Goal: Transaction & Acquisition: Purchase product/service

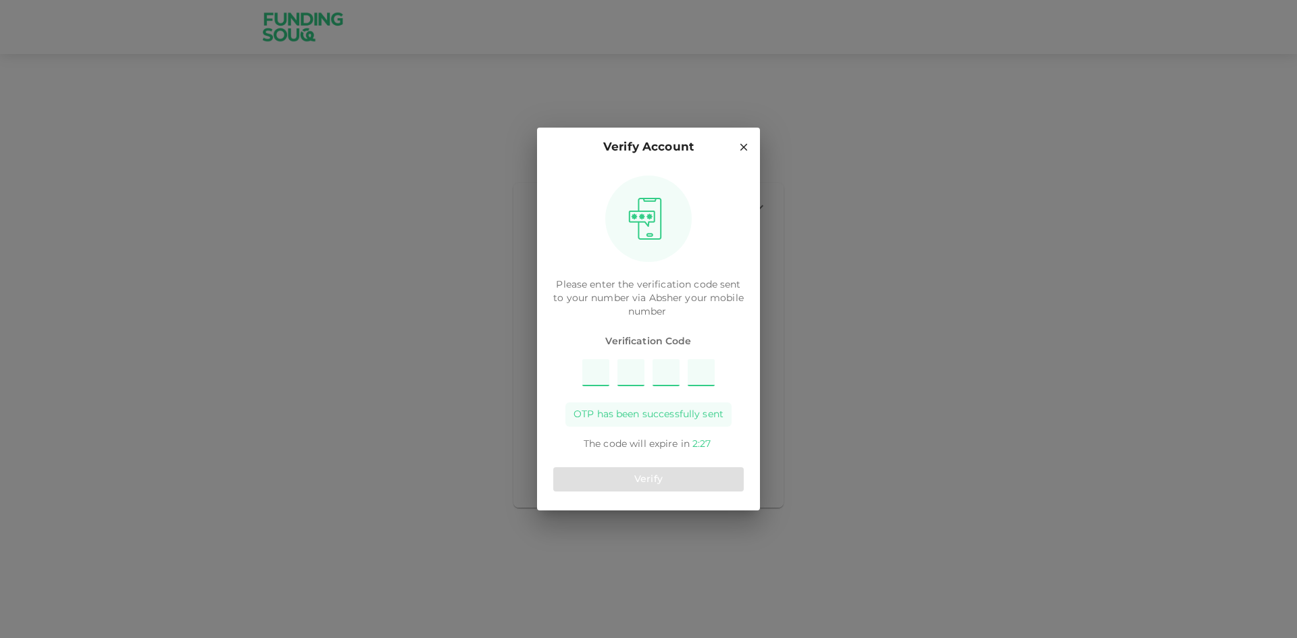
type input "9"
type input "6"
type input "3"
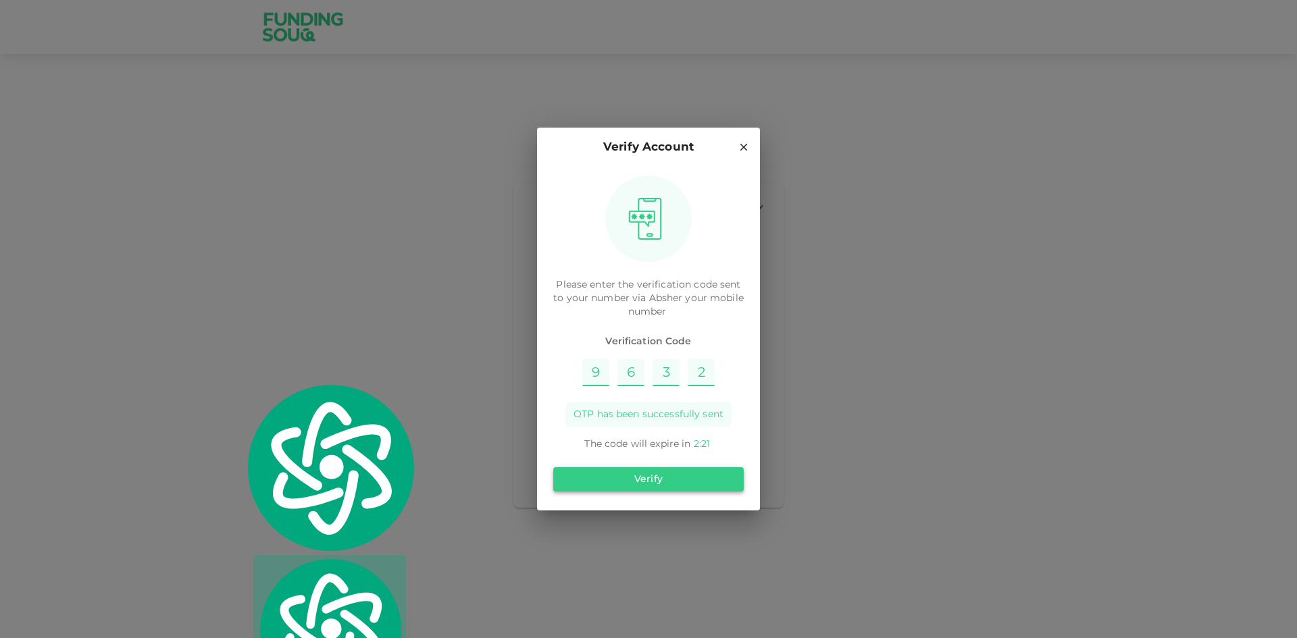
type input "2"
click at [700, 474] on button "Verify" at bounding box center [648, 479] width 190 height 24
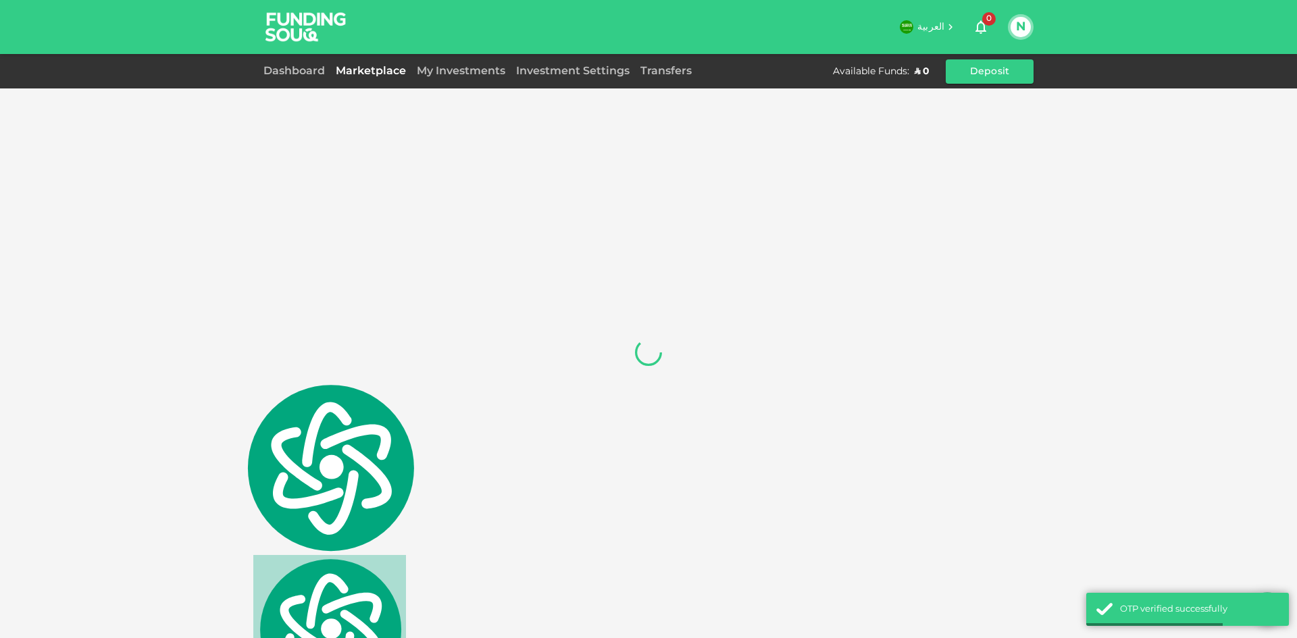
click at [681, 249] on div at bounding box center [648, 352] width 770 height 511
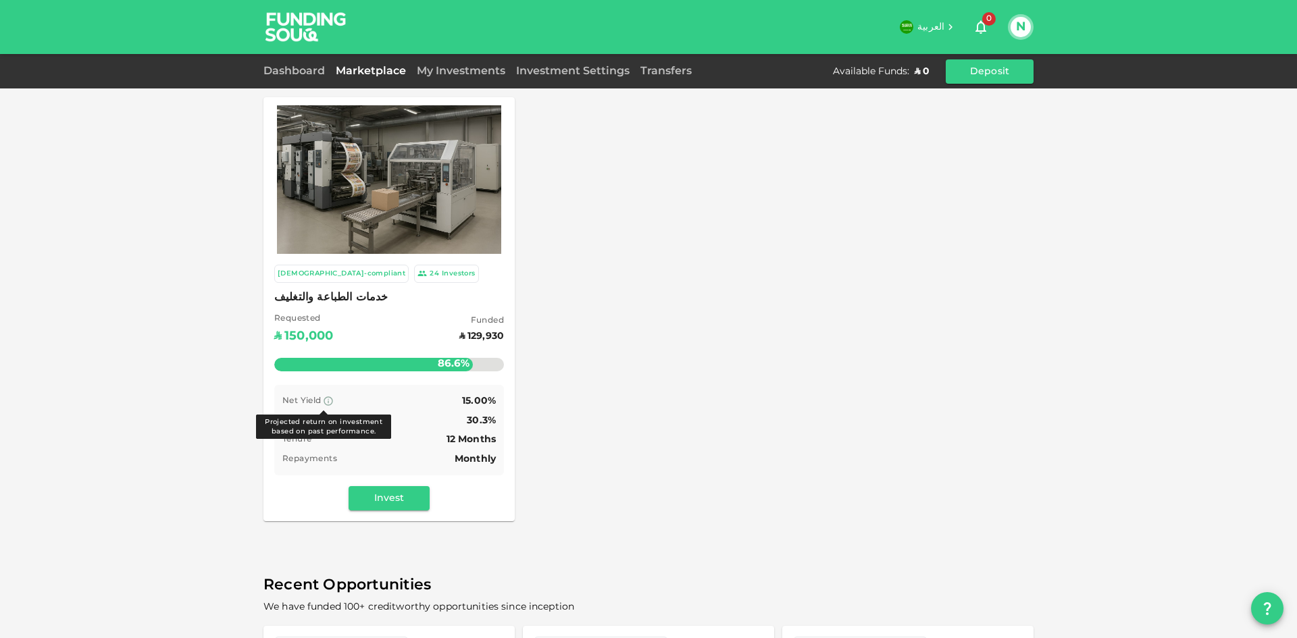
click at [324, 403] on icon at bounding box center [328, 401] width 11 height 11
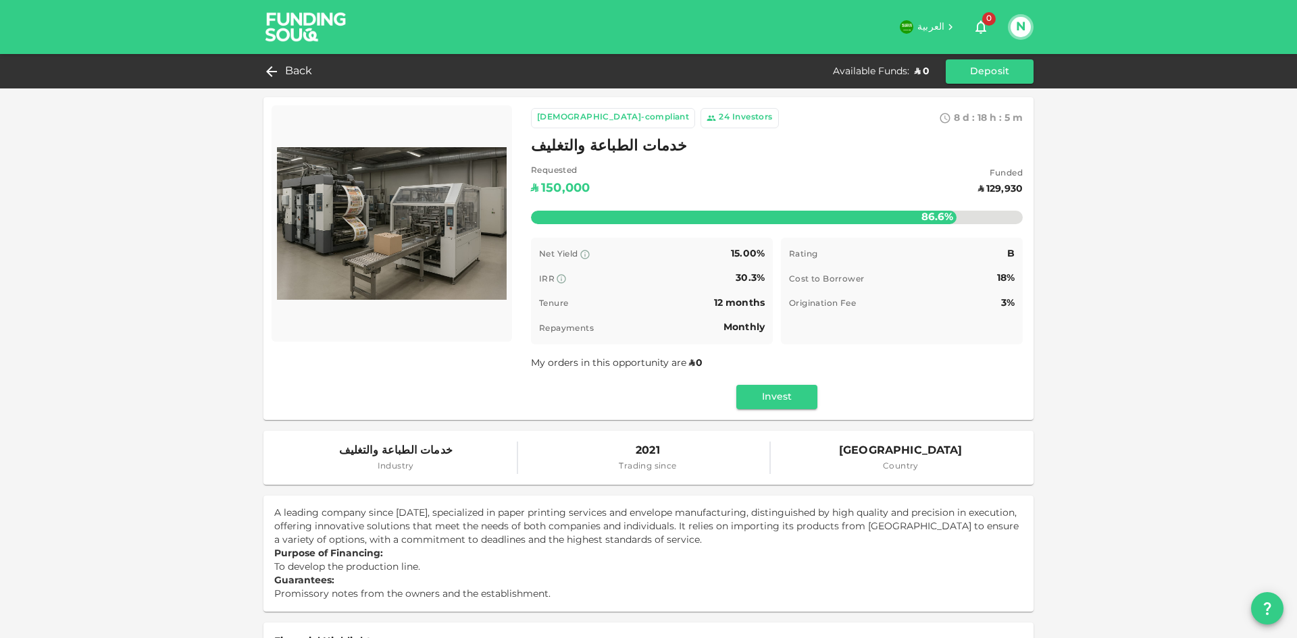
click at [290, 34] on img at bounding box center [305, 26] width 101 height 53
click at [758, 400] on button "Invest" at bounding box center [776, 397] width 81 height 24
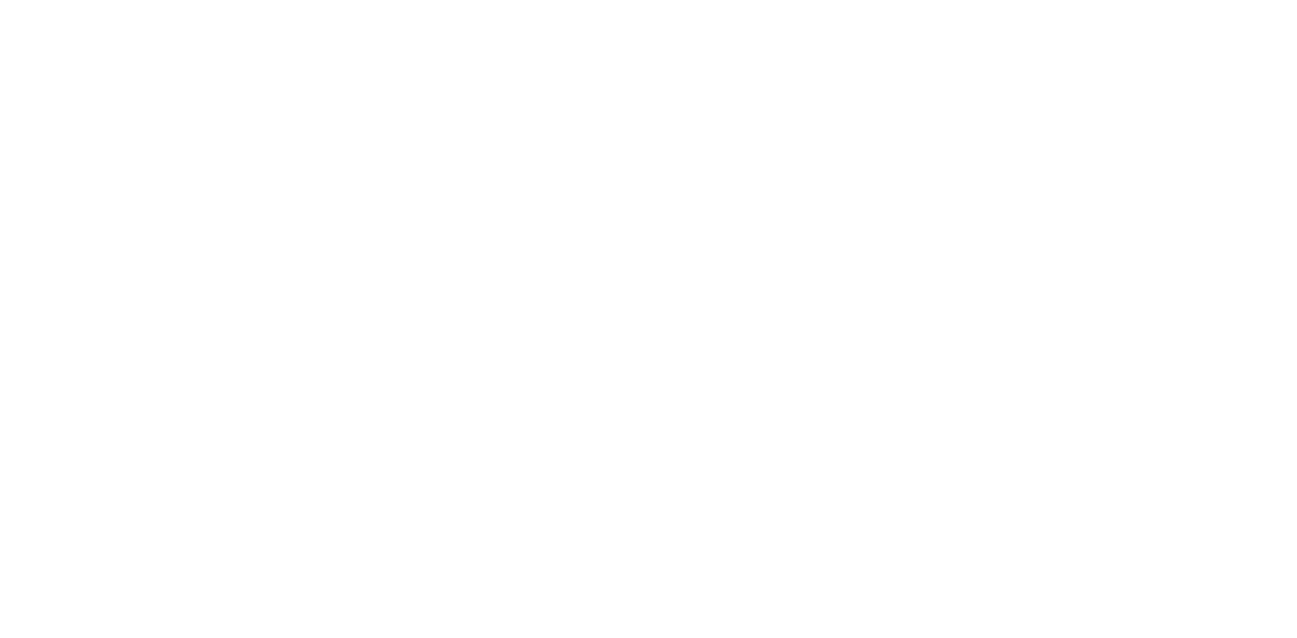
scroll to position [2112, 0]
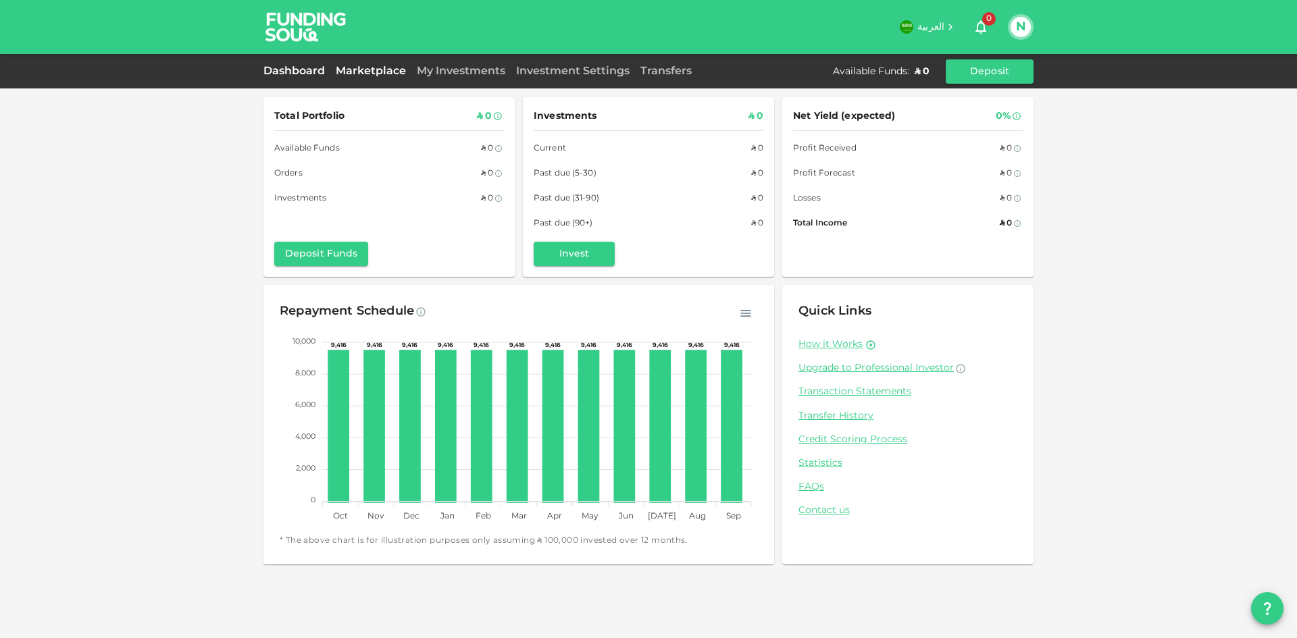
click at [359, 70] on link "Marketplace" at bounding box center [370, 71] width 81 height 10
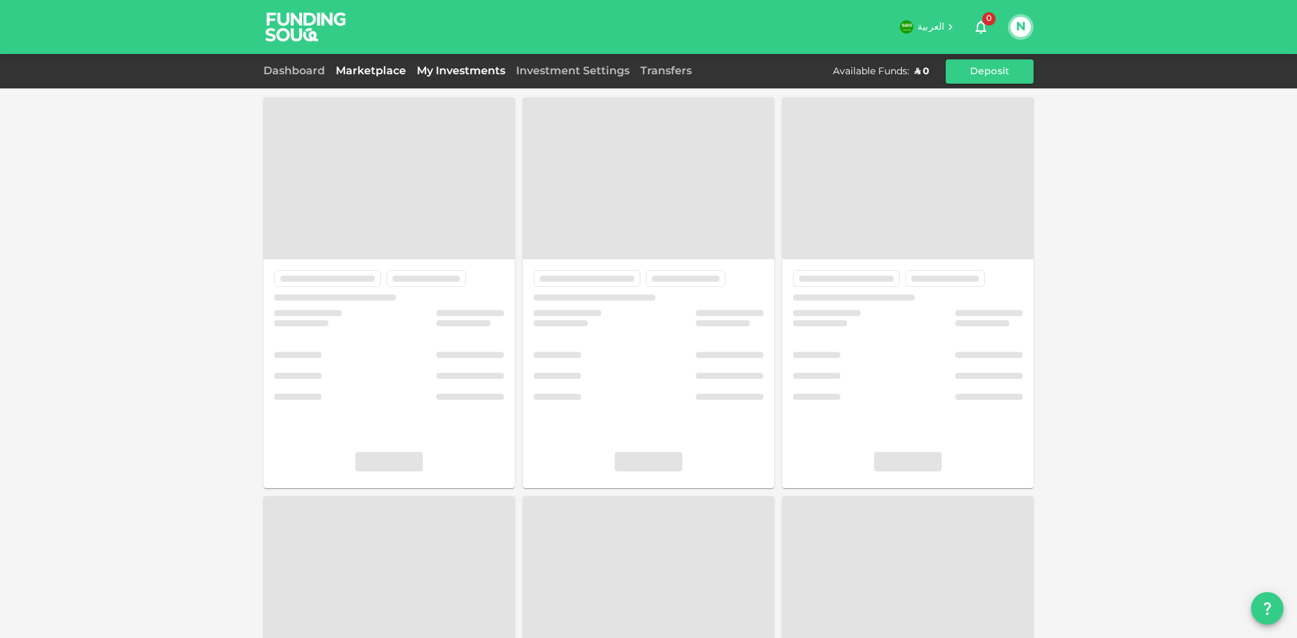
click at [455, 74] on link "My Investments" at bounding box center [460, 71] width 99 height 10
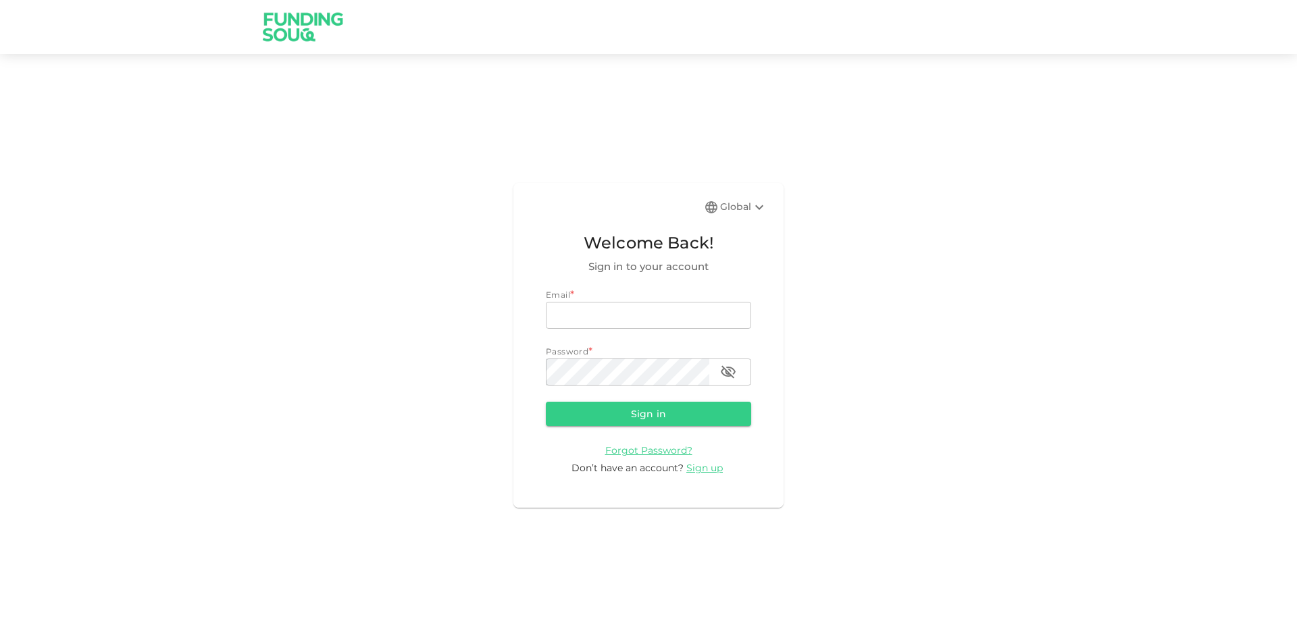
scroll to position [2112, 0]
type input "[EMAIL_ADDRESS][DOMAIN_NAME]"
click at [646, 415] on button "Sign in" at bounding box center [648, 414] width 205 height 24
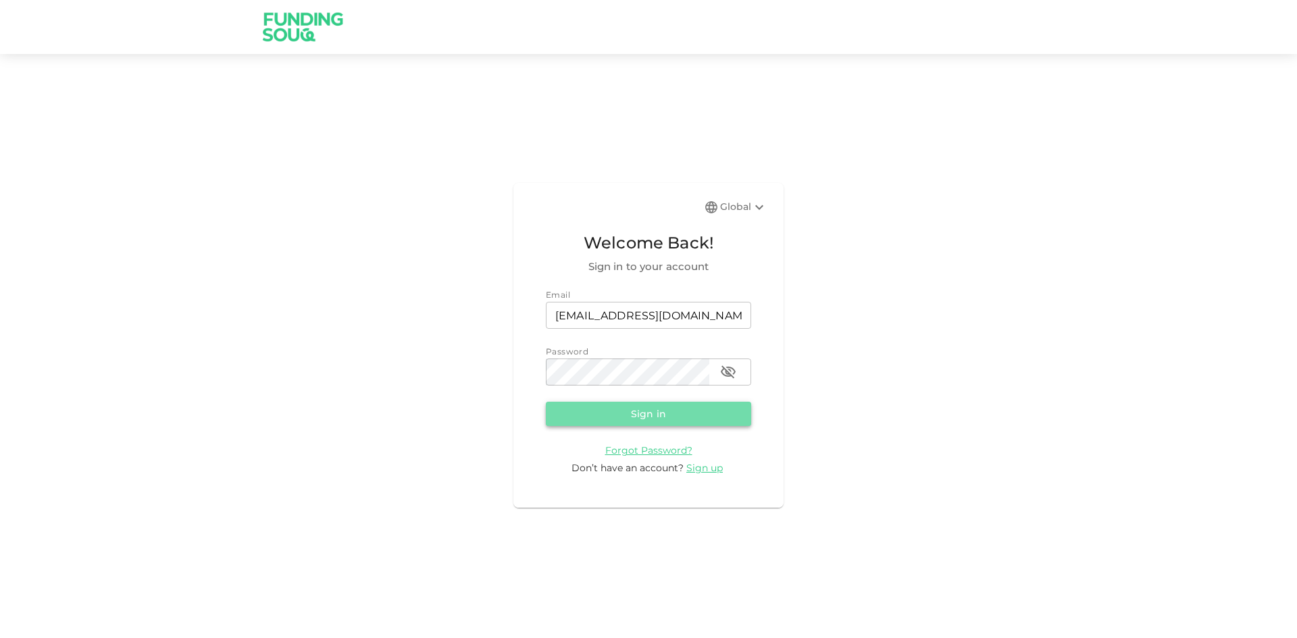
click at [633, 415] on button "Sign in" at bounding box center [648, 414] width 205 height 24
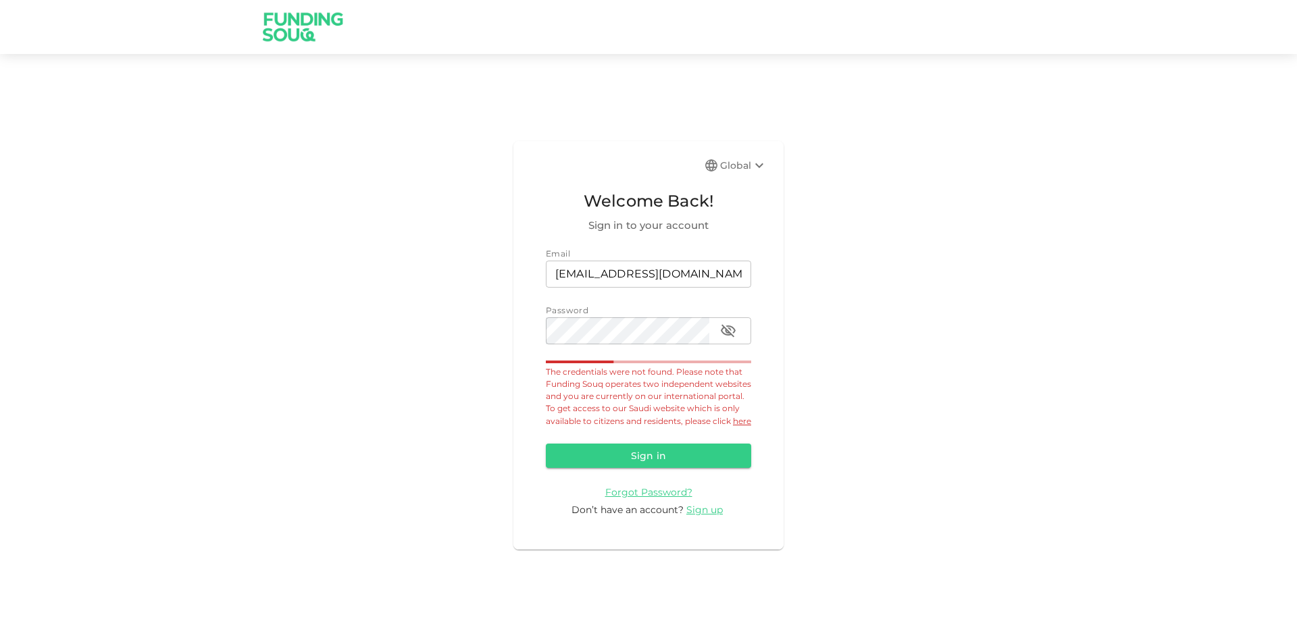
click at [733, 426] on link "here" at bounding box center [742, 421] width 18 height 10
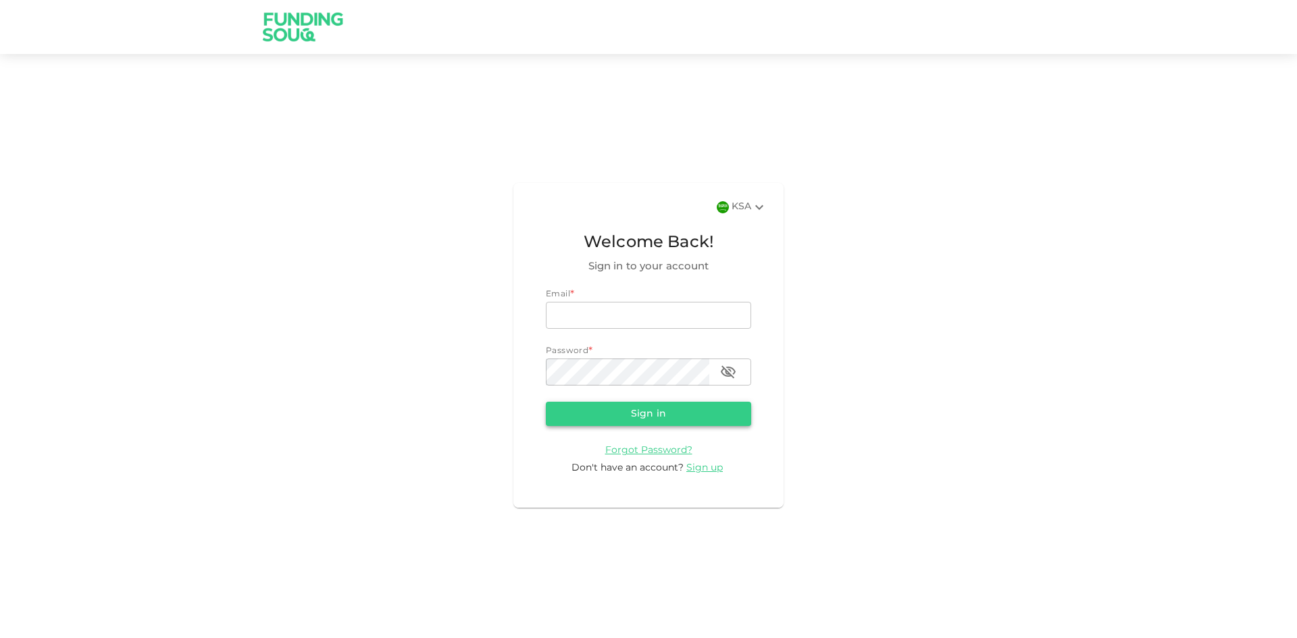
type input "[EMAIL_ADDRESS][DOMAIN_NAME]"
click at [624, 417] on button "Sign in" at bounding box center [648, 414] width 205 height 24
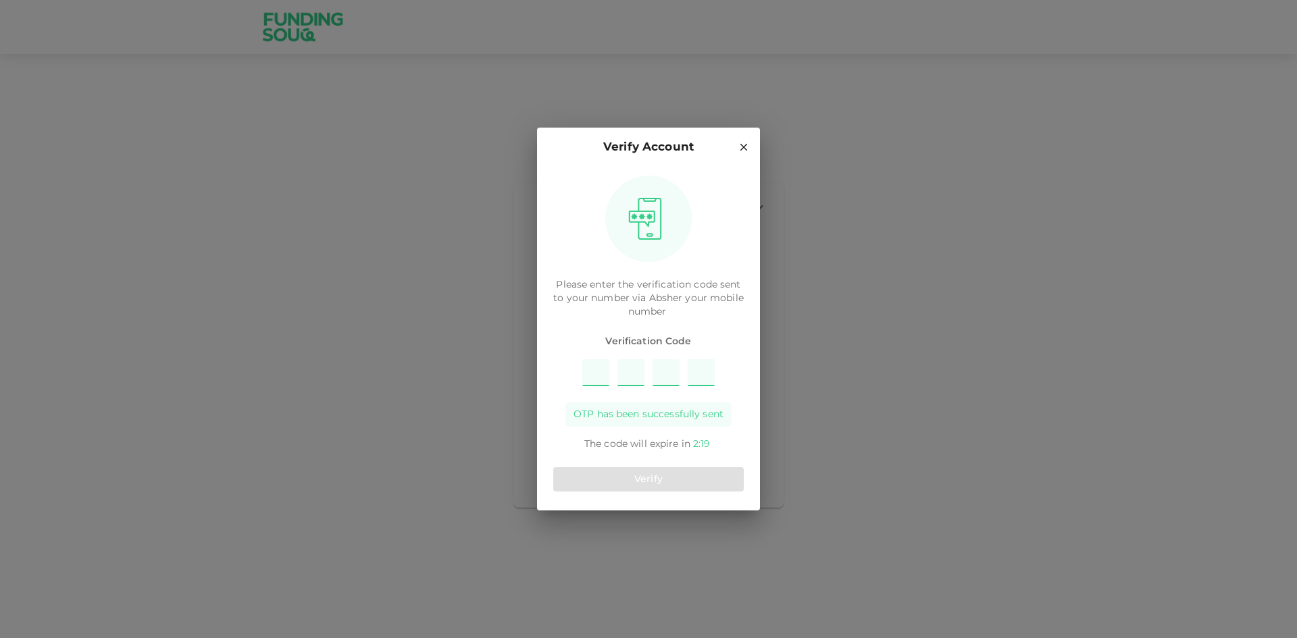
type input "9"
type input "6"
type input "3"
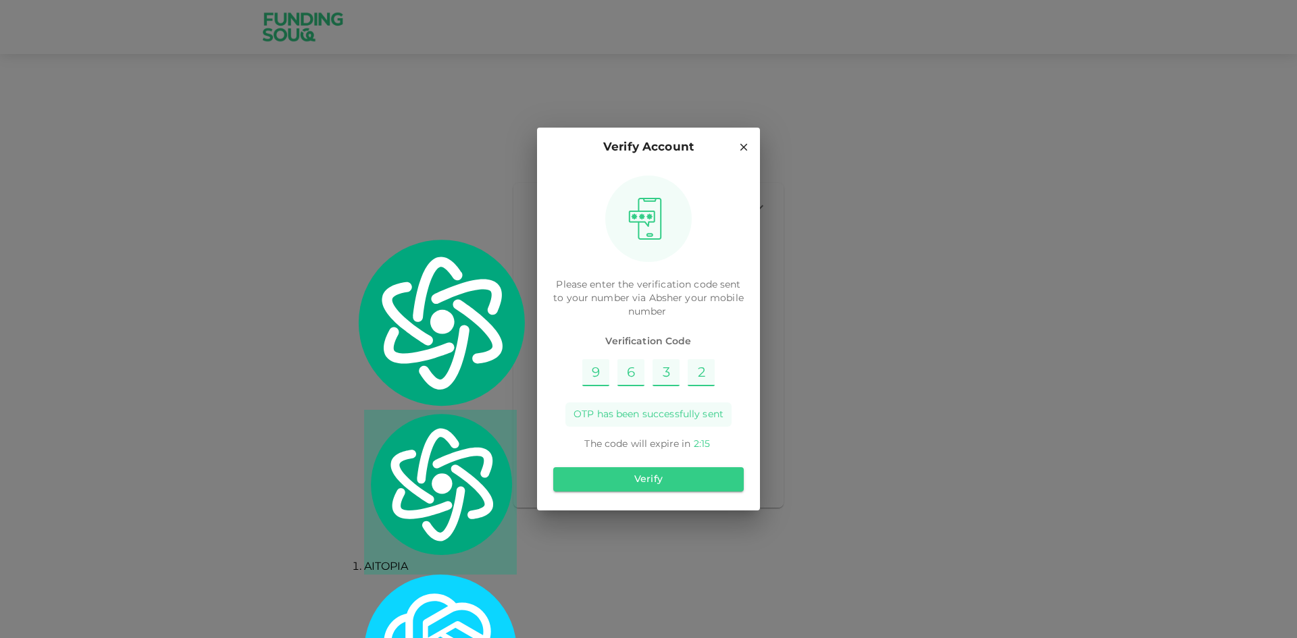
type input "2"
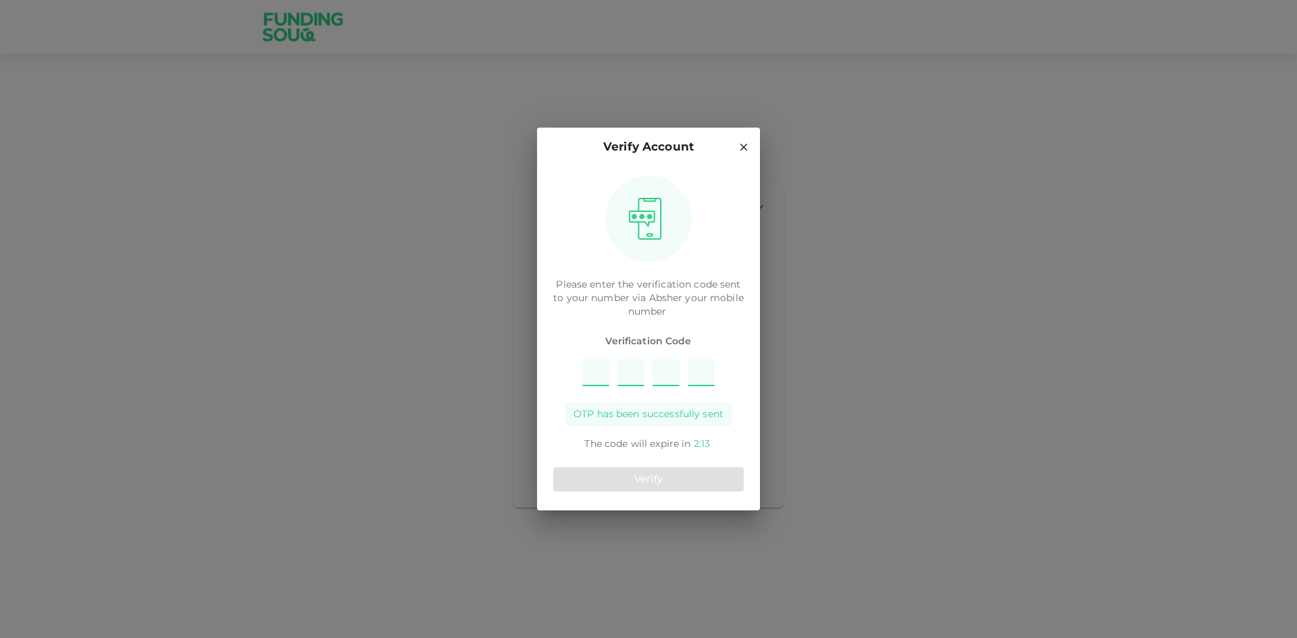
type input "4"
type input "9"
type input "3"
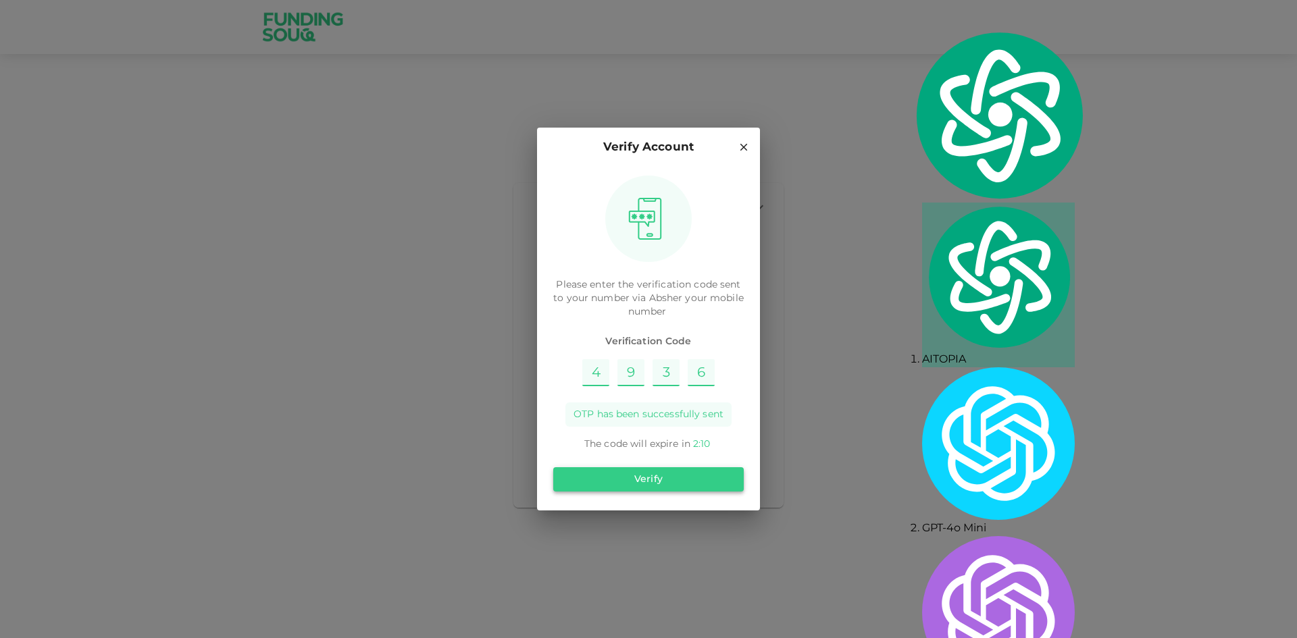
type input "6"
click at [717, 479] on button "Verify" at bounding box center [648, 479] width 190 height 24
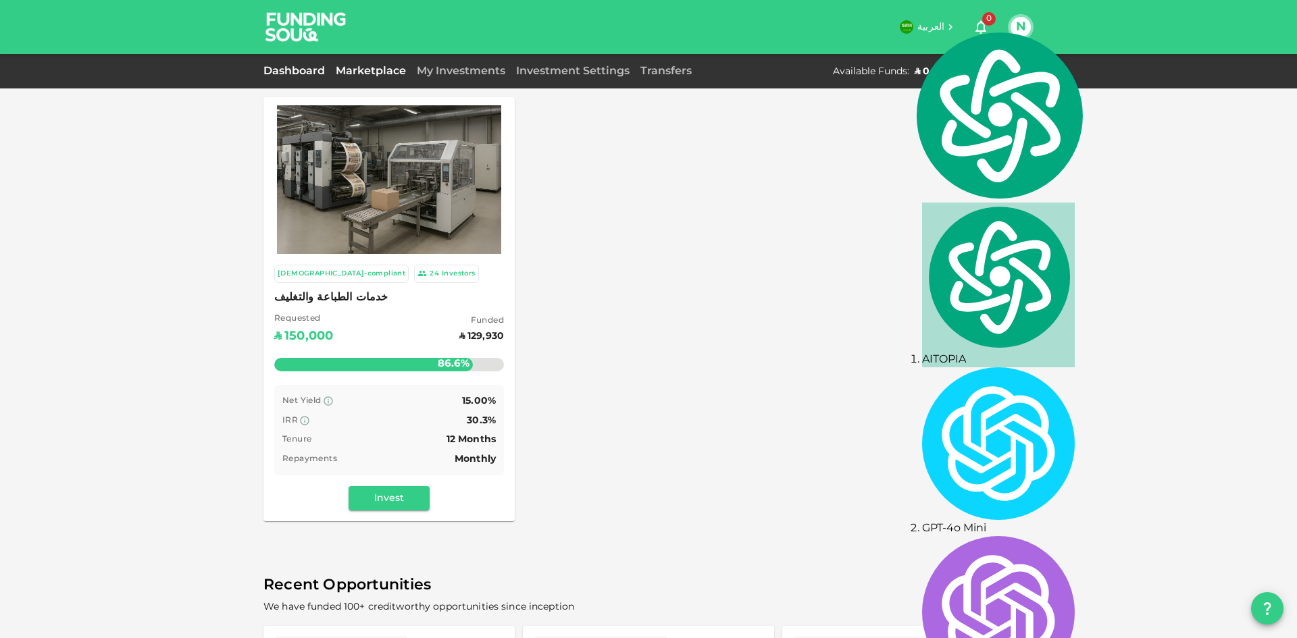
click at [301, 75] on link "Dashboard" at bounding box center [296, 71] width 67 height 10
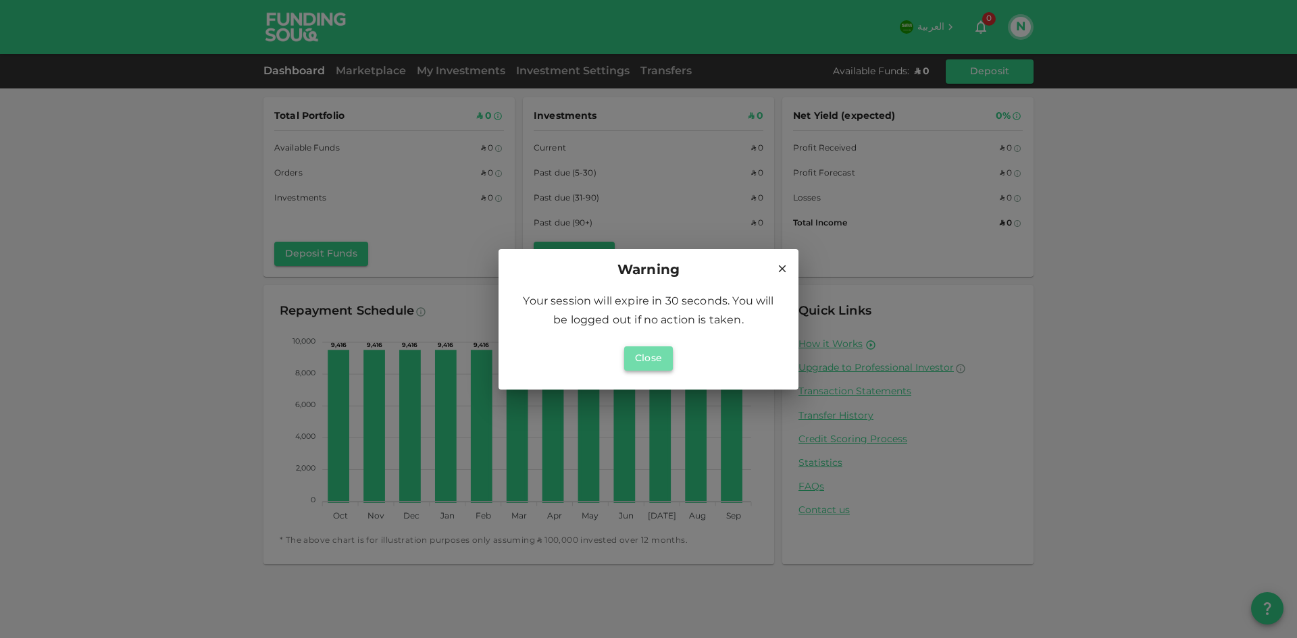
click at [642, 363] on button "Close" at bounding box center [648, 358] width 49 height 24
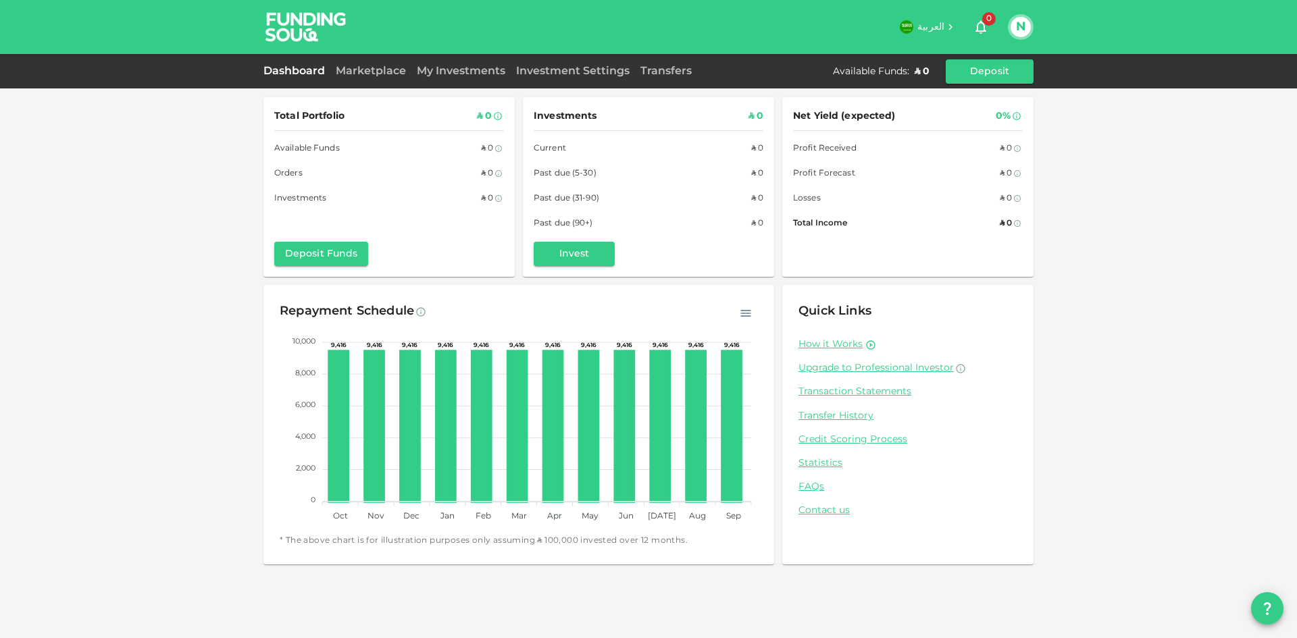
drag, startPoint x: 355, startPoint y: 72, endPoint x: 500, endPoint y: 93, distance: 146.6
click at [355, 72] on link "Marketplace" at bounding box center [370, 71] width 81 height 10
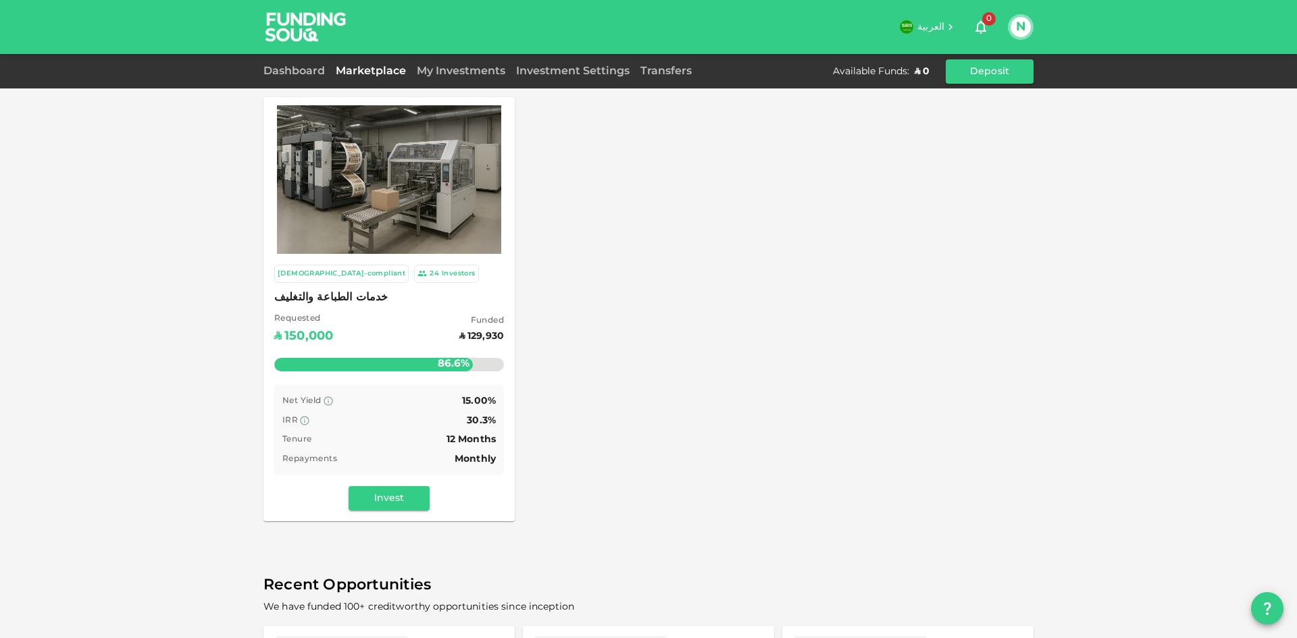
click at [394, 432] on div "Tenure 12 Months" at bounding box center [388, 440] width 213 height 17
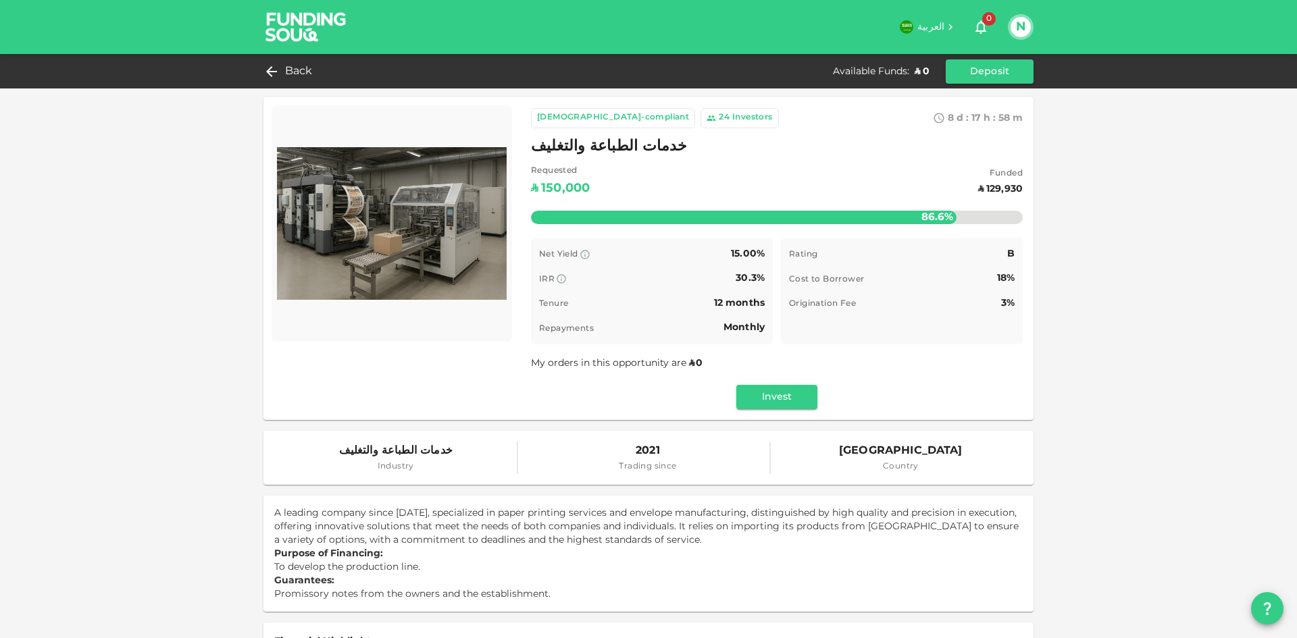
click at [1141, 393] on div "Sharia-compliant 24 Investors 8 d : 17 h : 58 m 11 خدمات الطباعة والتغليف Reque…" at bounding box center [648, 639] width 1297 height 1278
click at [172, 325] on div "Sharia-compliant 24 Investors 8 d : 17 h : 58 m 2 خدمات الطباعة والتغليف Reques…" at bounding box center [648, 639] width 1297 height 1278
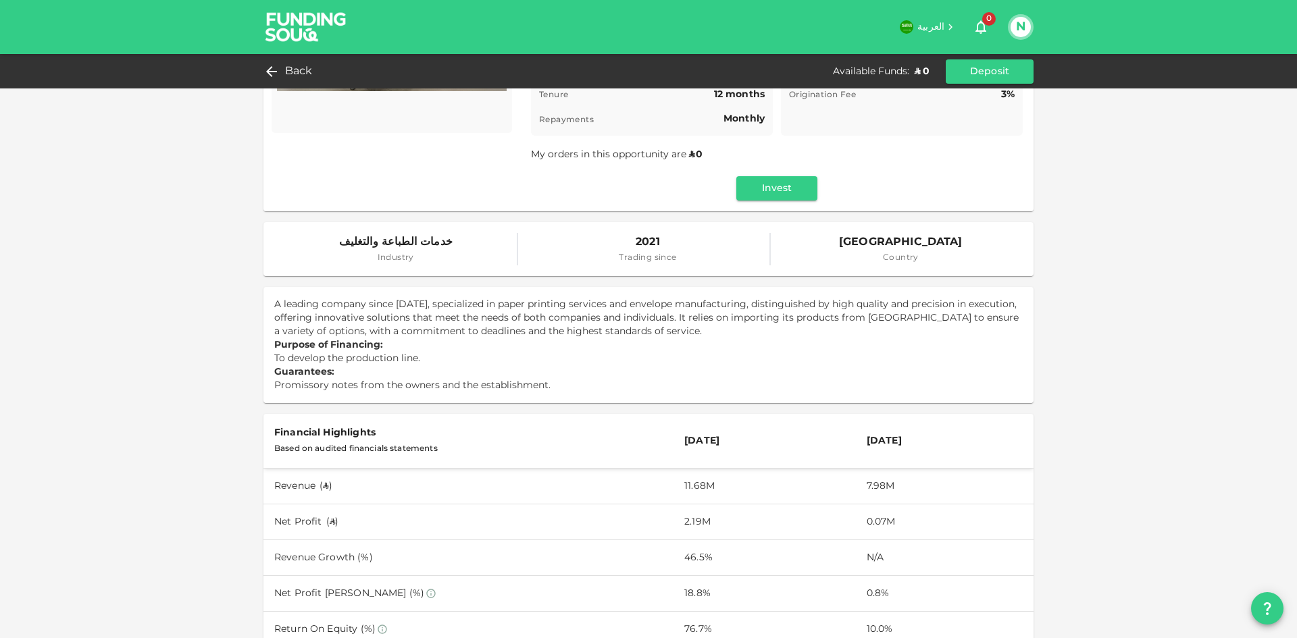
scroll to position [405, 0]
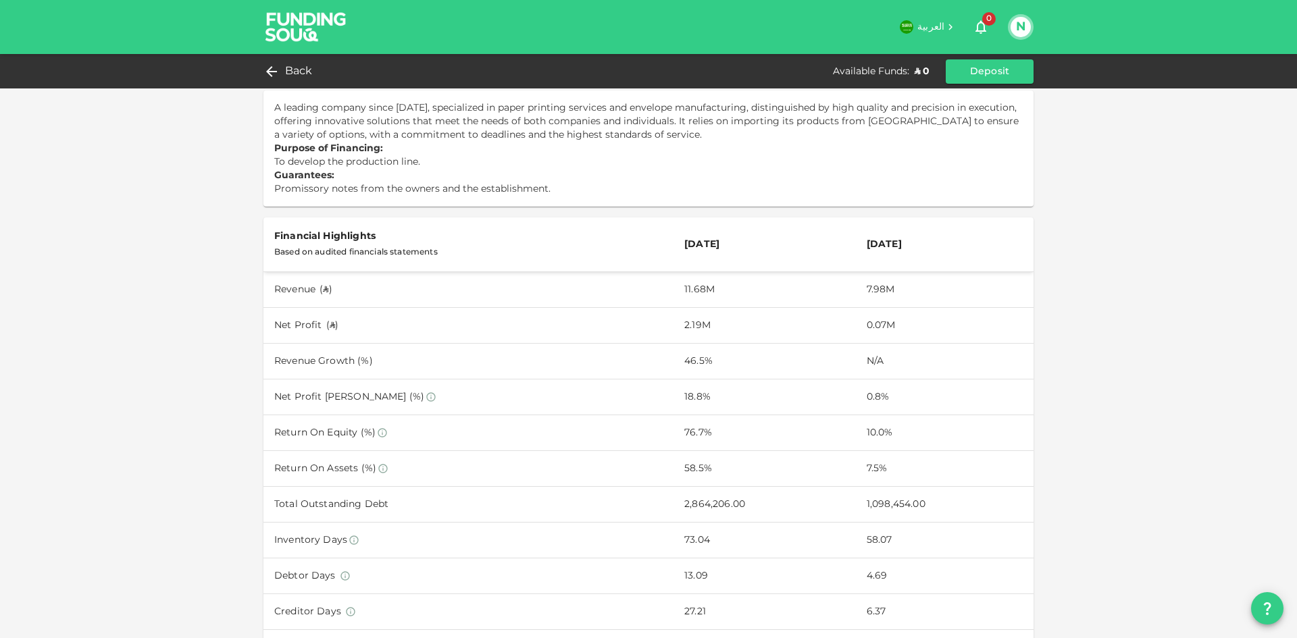
click at [1259, 612] on icon "question" at bounding box center [1267, 608] width 16 height 16
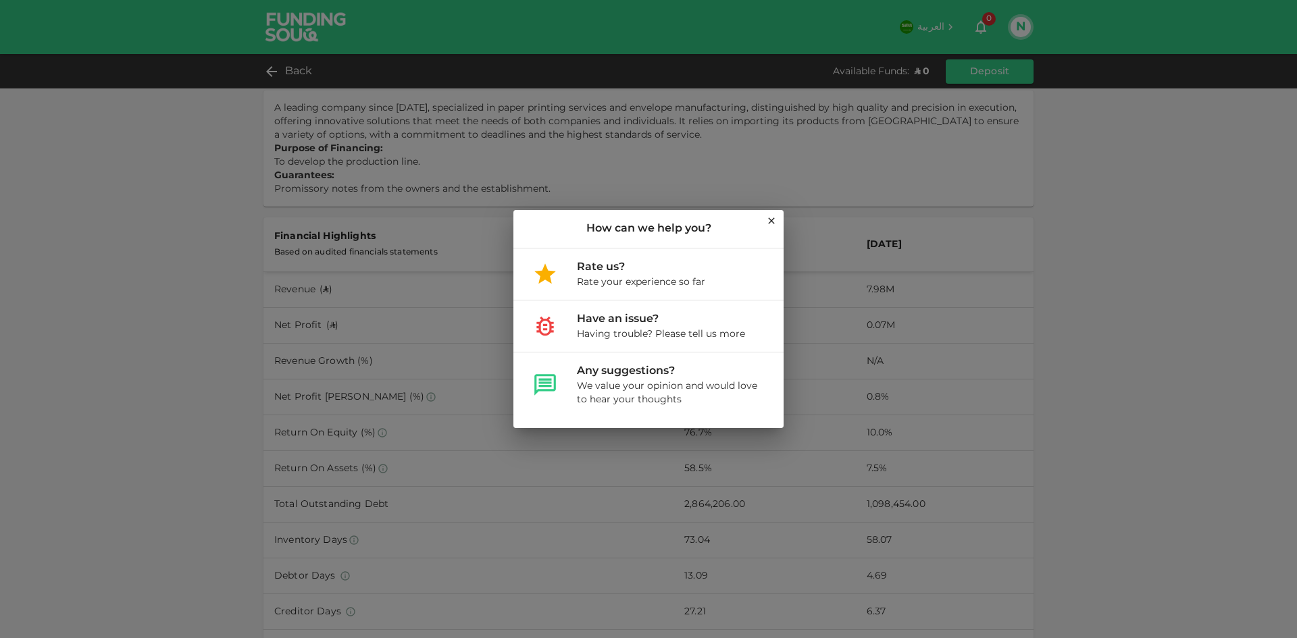
click at [769, 223] on icon at bounding box center [771, 220] width 11 height 11
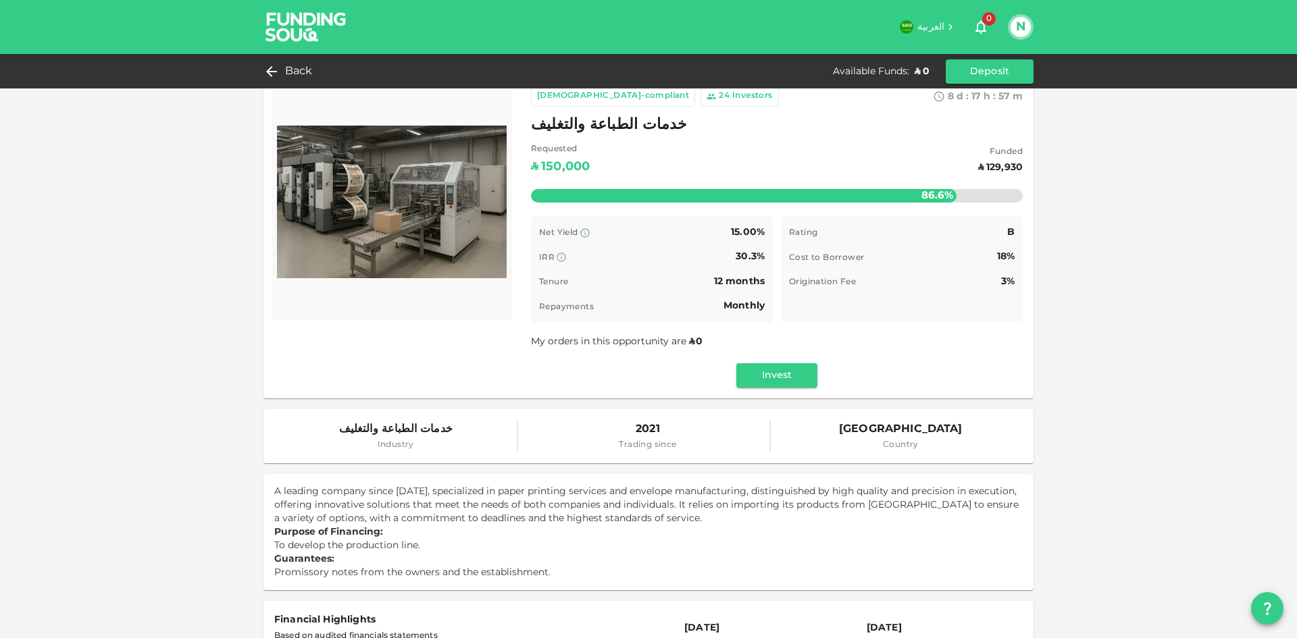
scroll to position [0, 0]
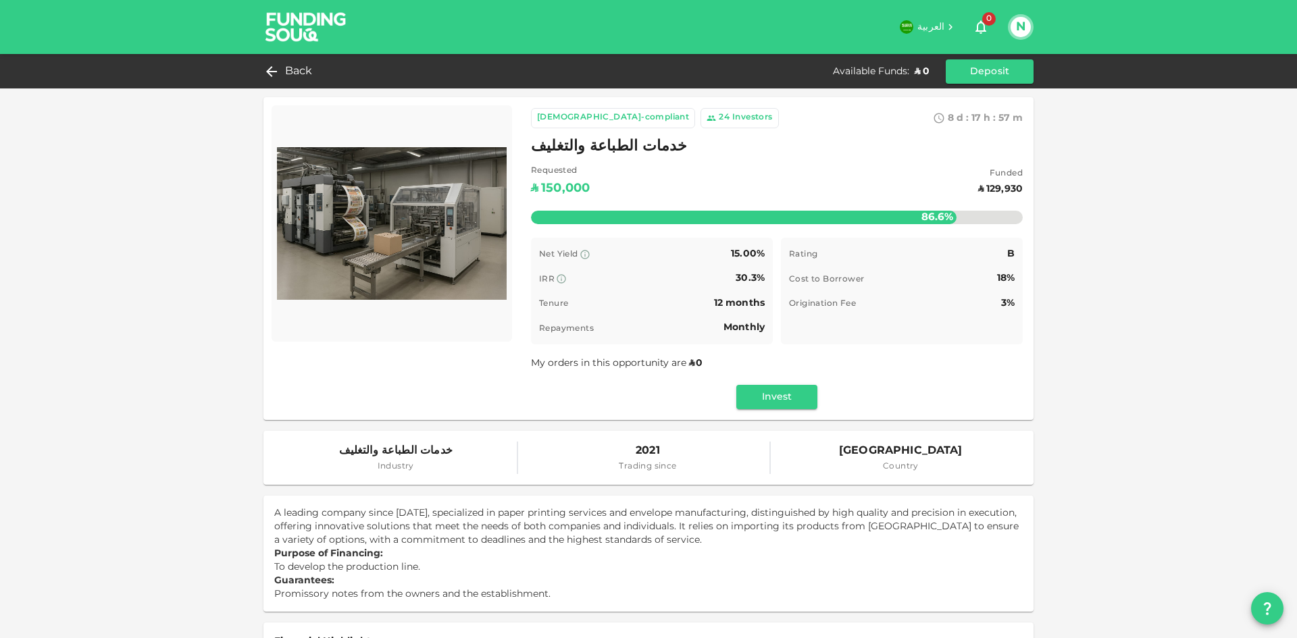
click at [1023, 28] on button "N" at bounding box center [1020, 27] width 20 height 20
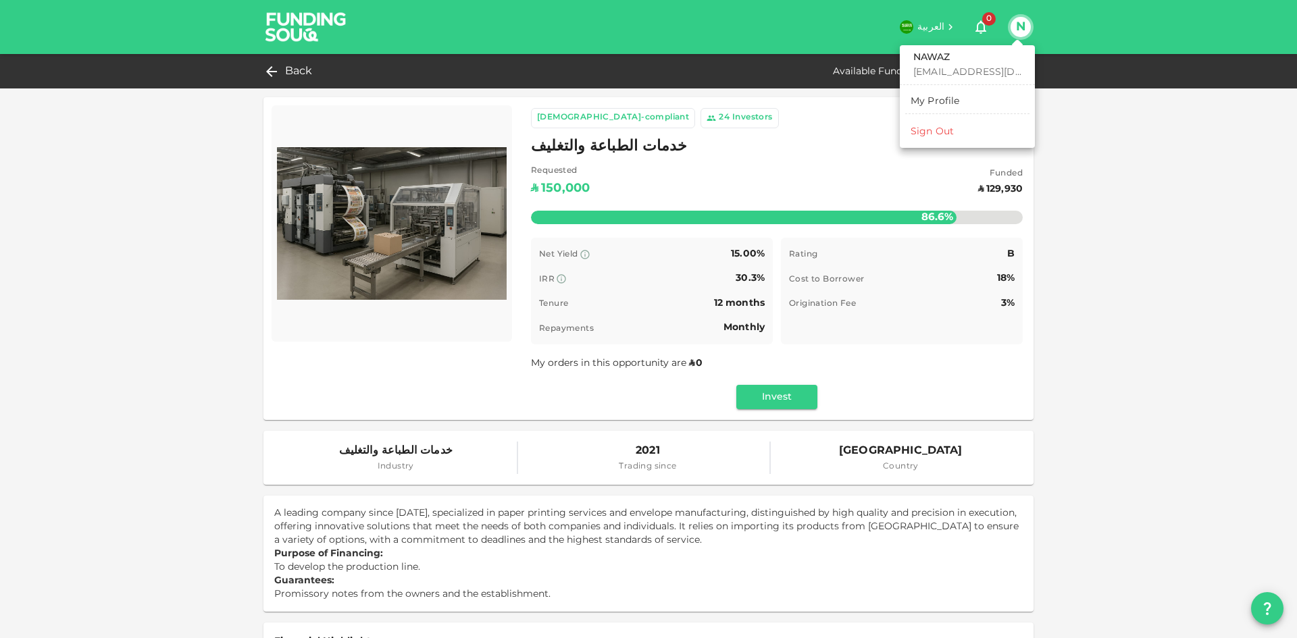
click at [279, 67] on div at bounding box center [648, 319] width 1297 height 638
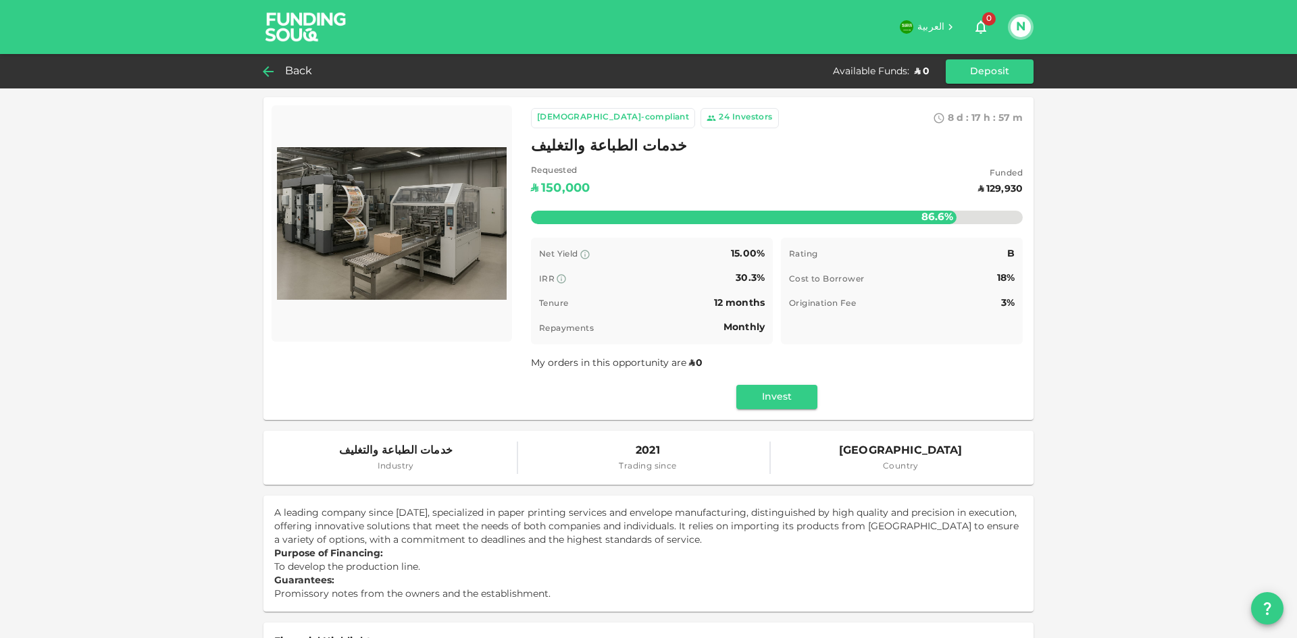
click at [271, 70] on icon at bounding box center [268, 71] width 16 height 16
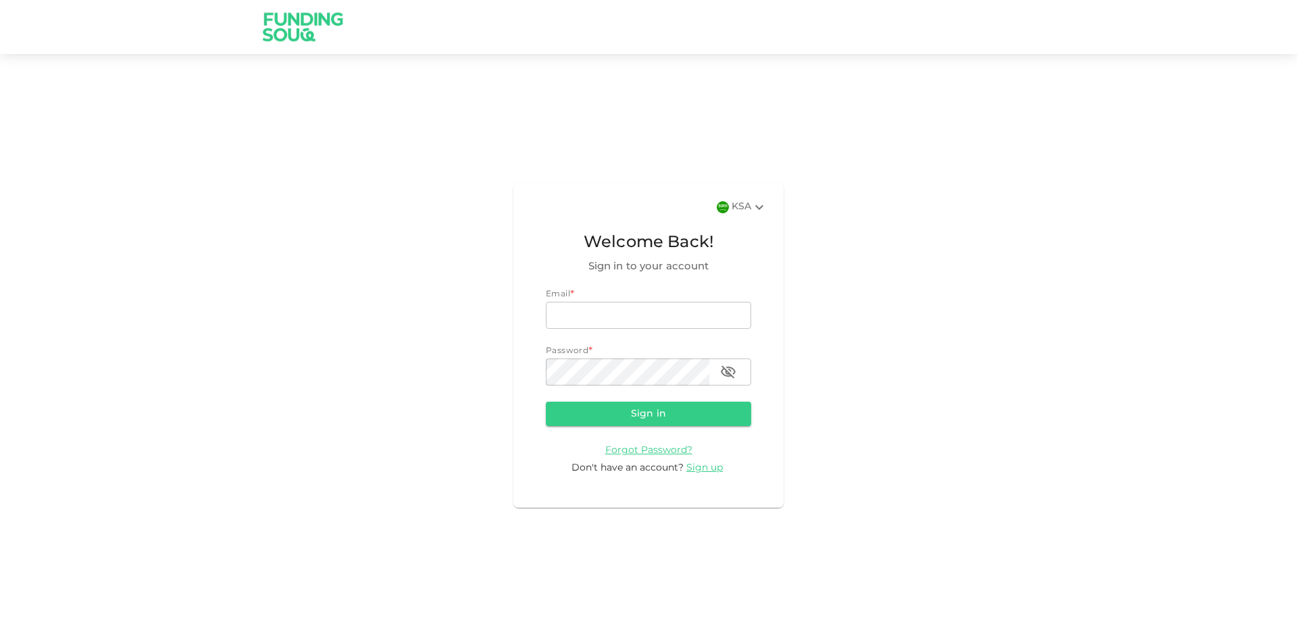
scroll to position [2112, 0]
type input "[EMAIL_ADDRESS][DOMAIN_NAME]"
click at [758, 206] on icon at bounding box center [759, 207] width 16 height 16
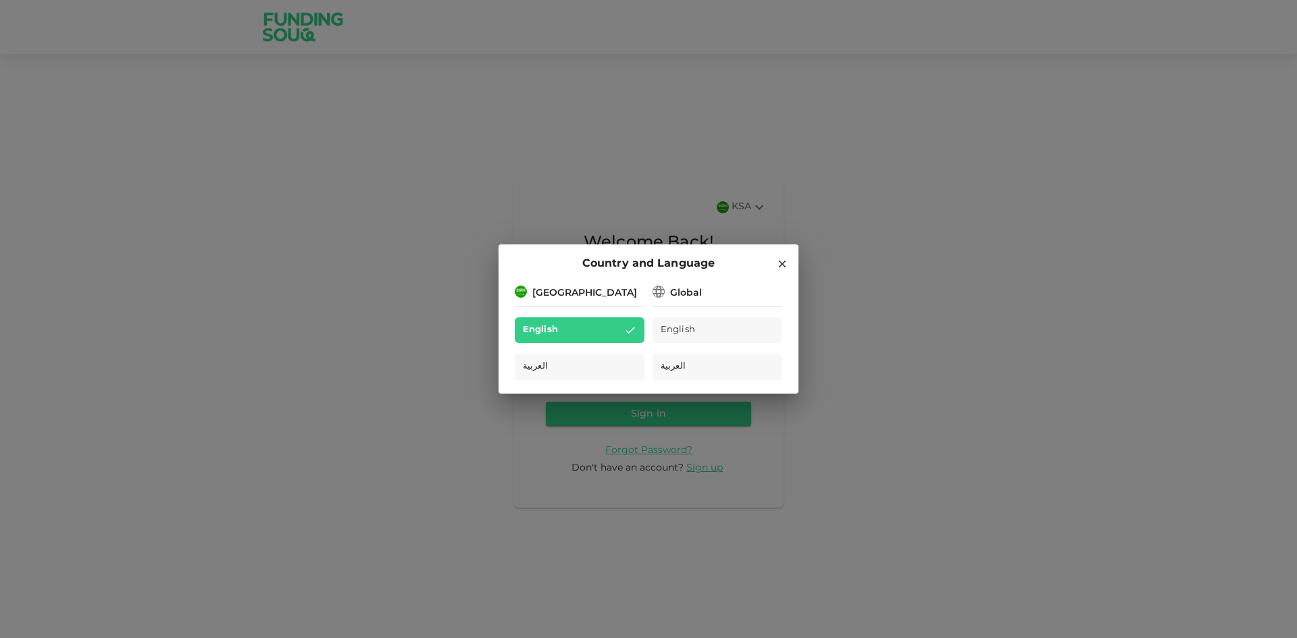
click at [787, 265] on icon at bounding box center [782, 264] width 12 height 12
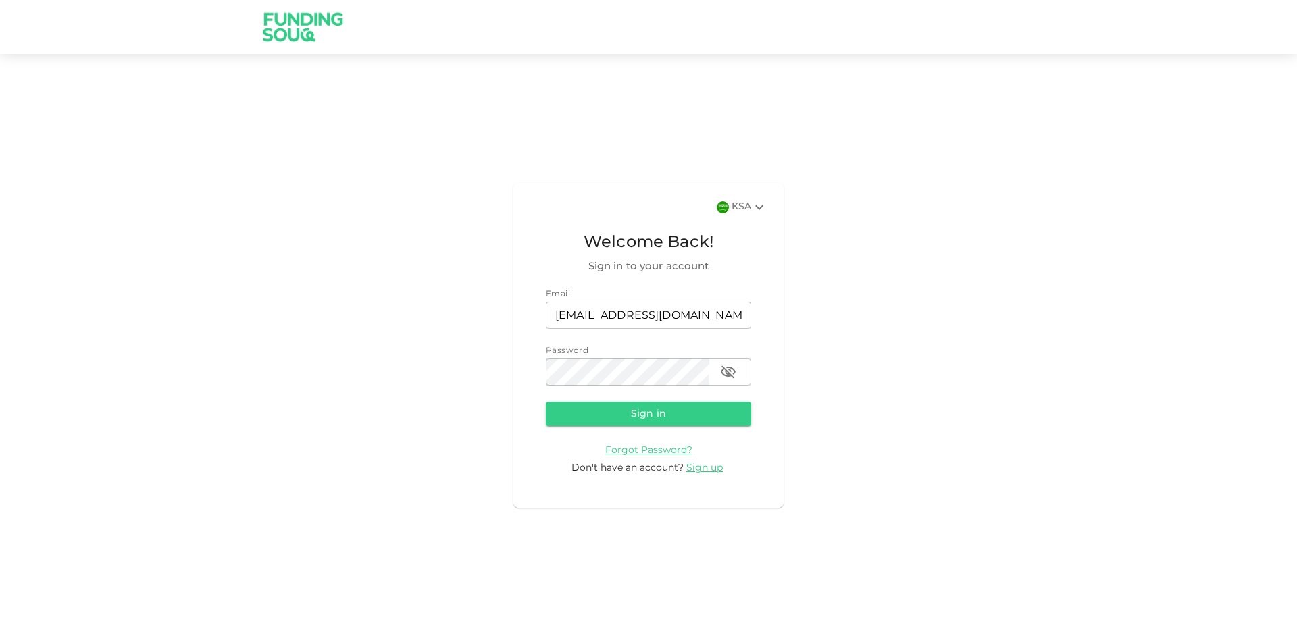
click at [386, 142] on div "KSA Welcome Back! Sign in to your account Email email [EMAIL_ADDRESS][DOMAIN_NA…" at bounding box center [648, 345] width 1297 height 550
